Goal: Information Seeking & Learning: Learn about a topic

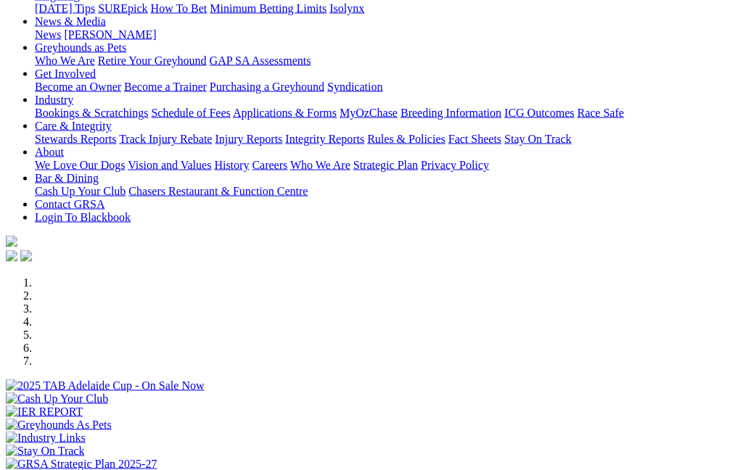
scroll to position [183, 0]
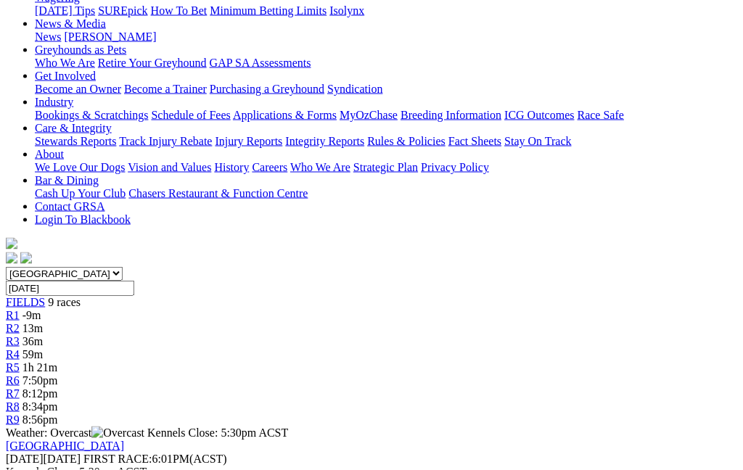
scroll to position [191, 0]
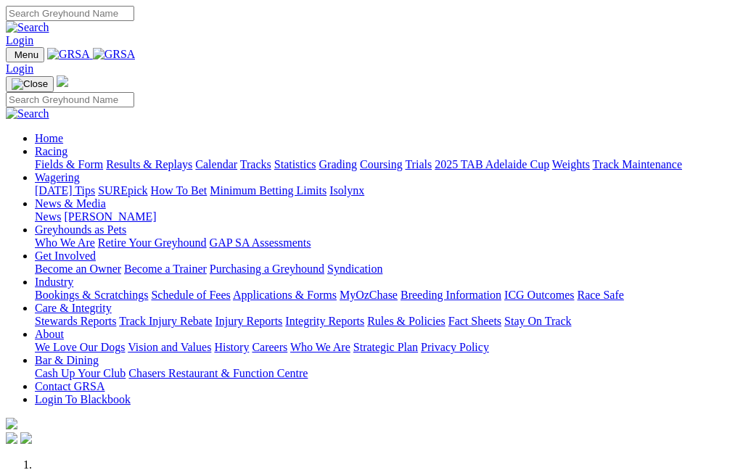
scroll to position [312, 0]
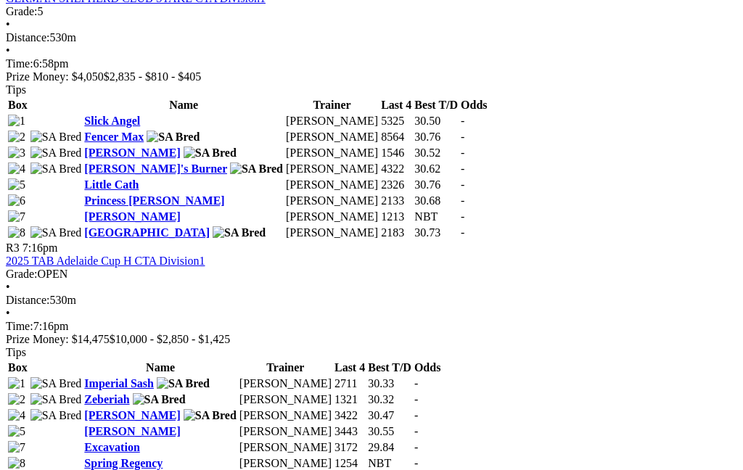
scroll to position [1021, 3]
